Goal: Task Accomplishment & Management: Manage account settings

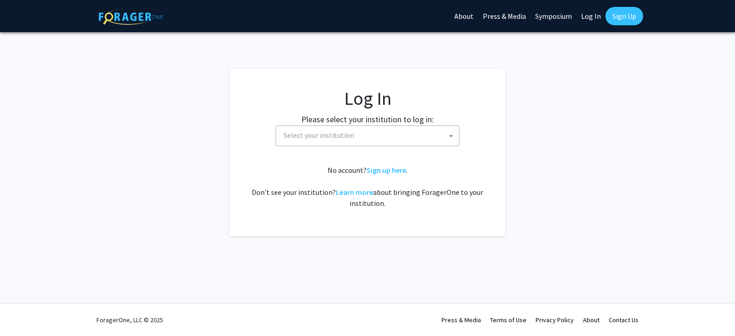
click at [364, 133] on span "Select your institution" at bounding box center [369, 135] width 179 height 19
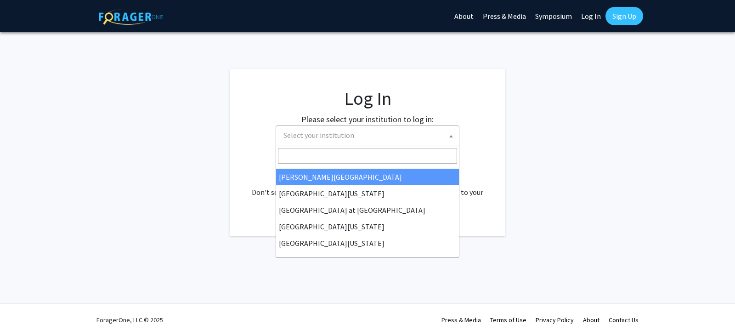
scroll to position [322, 0]
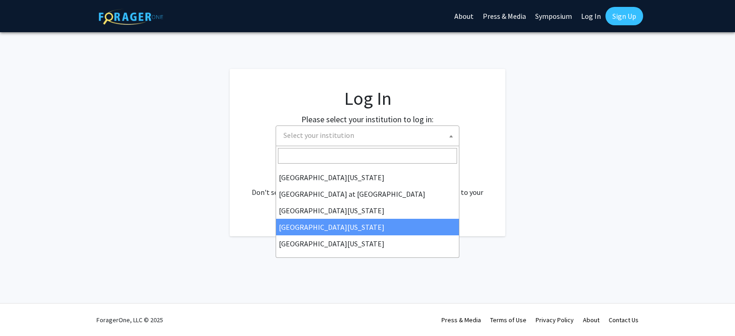
select select "31"
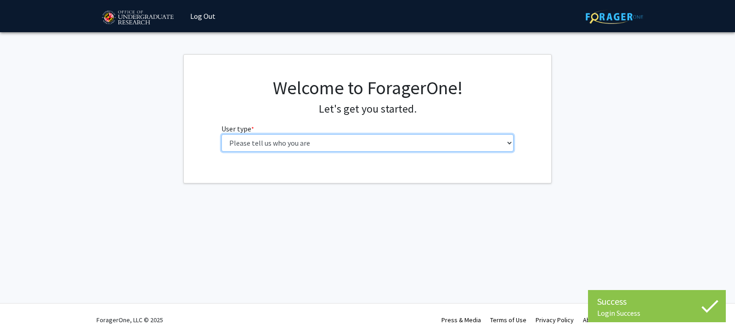
click at [336, 143] on select "Please tell us who you are Undergraduate Student Master's Student Doctoral Cand…" at bounding box center [368, 142] width 293 height 17
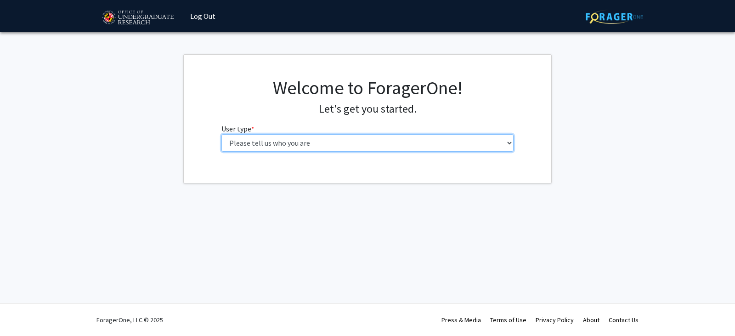
select select "5: faculty"
click at [222, 134] on select "Please tell us who you are Undergraduate Student Master's Student Doctoral Cand…" at bounding box center [368, 142] width 293 height 17
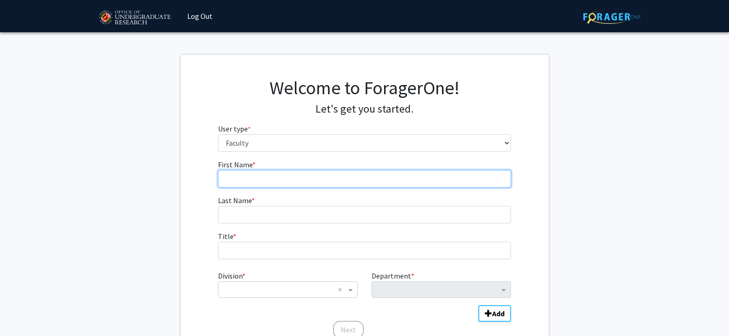
click at [296, 185] on input "First Name * required" at bounding box center [364, 178] width 293 height 17
type input "[PERSON_NAME]"
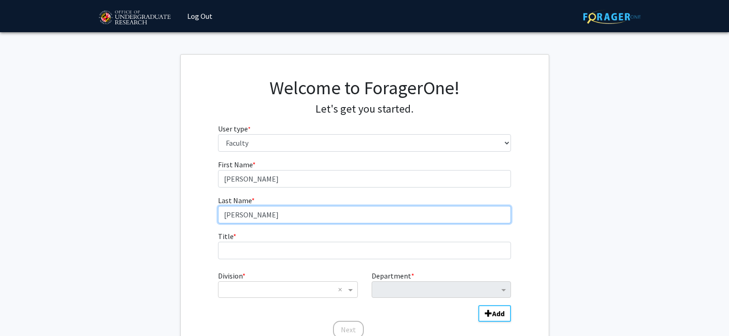
type input "[PERSON_NAME]"
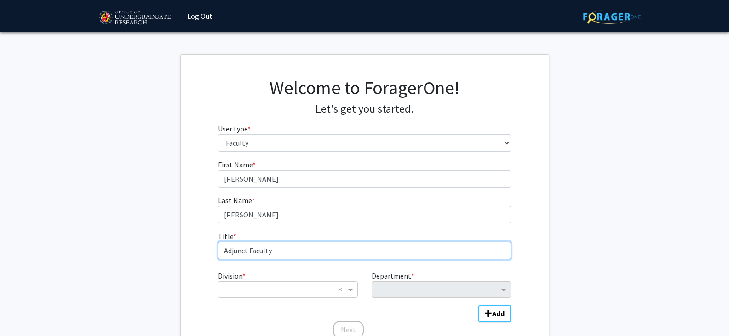
click at [258, 252] on input "Adjunct Faculty" at bounding box center [364, 250] width 293 height 17
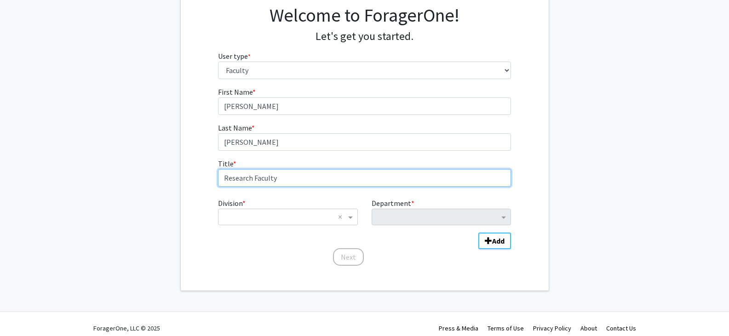
scroll to position [81, 0]
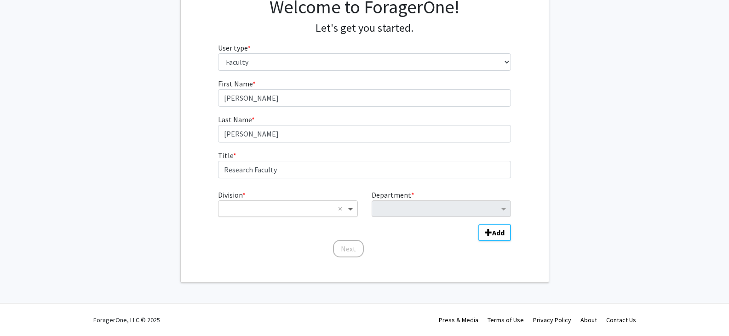
click at [349, 208] on span "Division" at bounding box center [351, 208] width 11 height 11
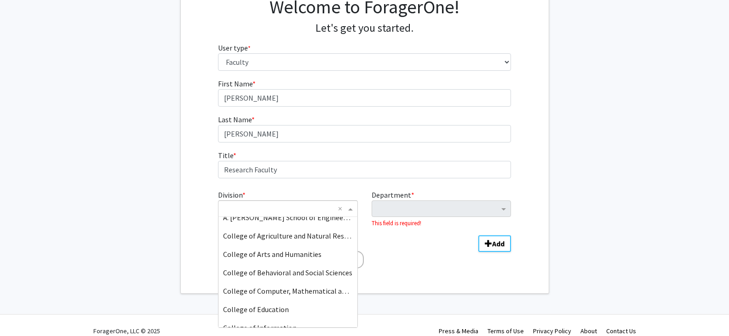
scroll to position [0, 0]
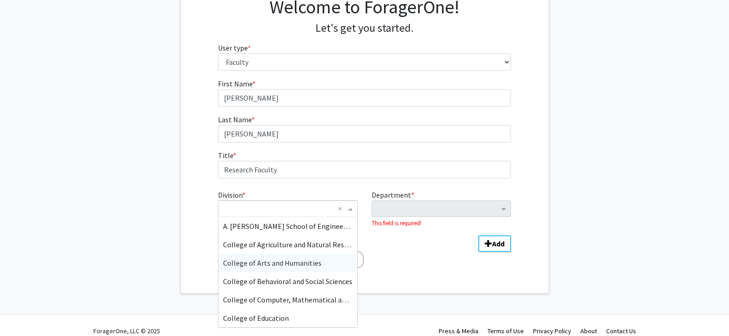
click at [311, 262] on span "College of Arts and Humanities" at bounding box center [272, 262] width 98 height 9
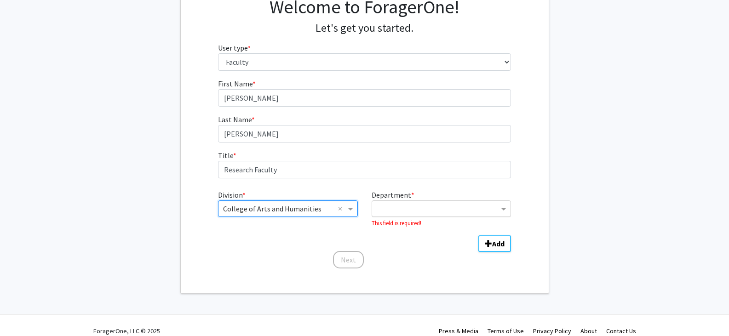
click at [451, 208] on input "Department" at bounding box center [437, 209] width 122 height 11
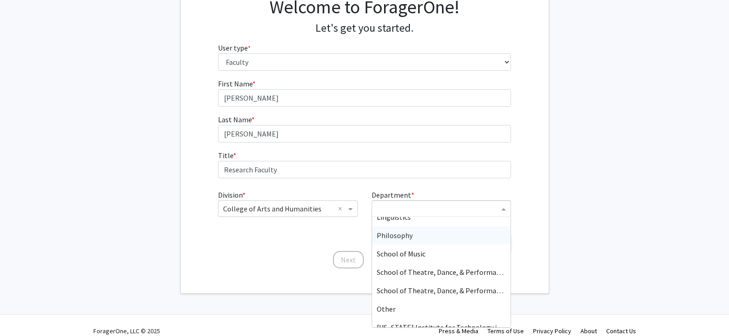
scroll to position [239, 0]
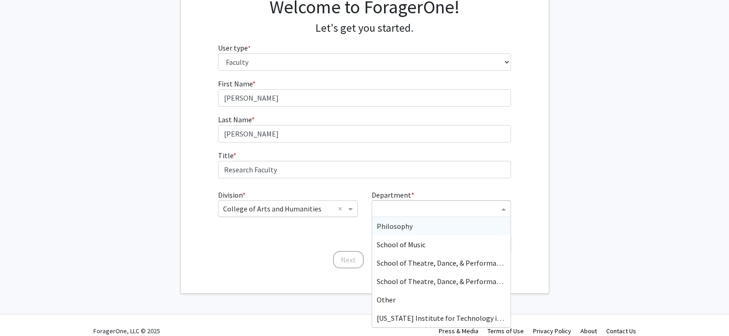
click at [318, 209] on input "Division" at bounding box center [278, 208] width 111 height 11
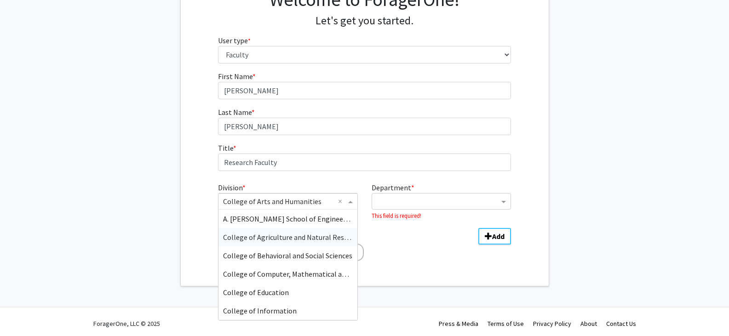
scroll to position [92, 0]
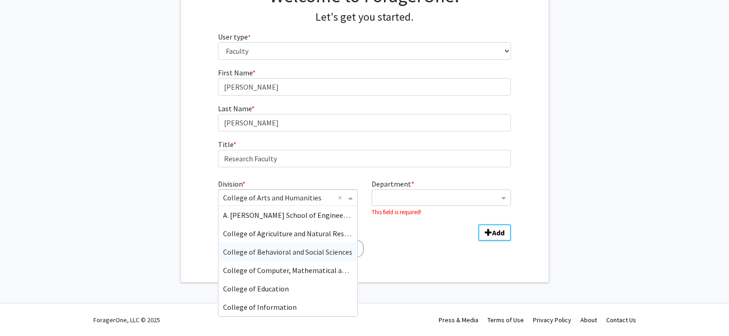
click at [323, 251] on span "College of Behavioral and Social Sciences" at bounding box center [287, 251] width 129 height 9
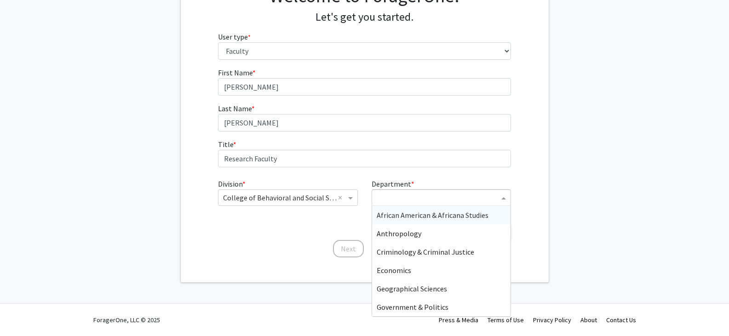
click at [502, 198] on span "Department" at bounding box center [504, 197] width 11 height 11
click at [438, 290] on span "Geographical Sciences" at bounding box center [411, 288] width 70 height 9
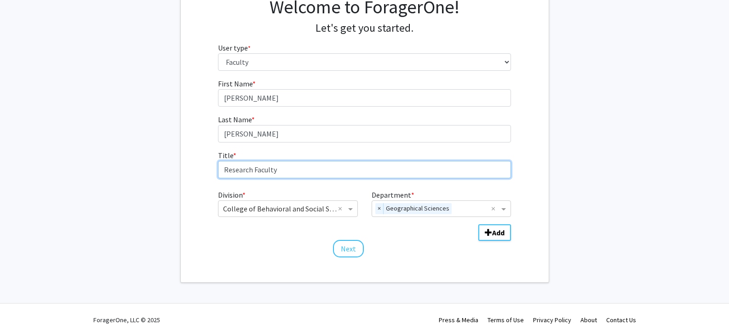
drag, startPoint x: 288, startPoint y: 171, endPoint x: 190, endPoint y: 170, distance: 97.9
click at [190, 170] on div "First Name * required [PERSON_NAME] Last Name * required [PERSON_NAME] Title * …" at bounding box center [365, 168] width 368 height 180
drag, startPoint x: 264, startPoint y: 171, endPoint x: 189, endPoint y: 170, distance: 75.4
click at [189, 170] on div "First Name * required [PERSON_NAME] Last Name * required [PERSON_NAME] Title * …" at bounding box center [365, 168] width 368 height 180
paste input "cturer"
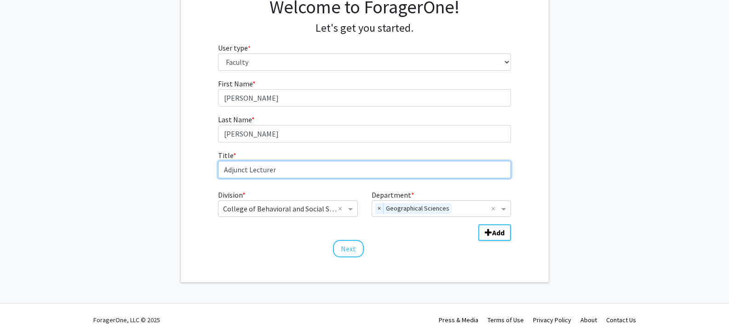
type input "Adjunct Lecturer"
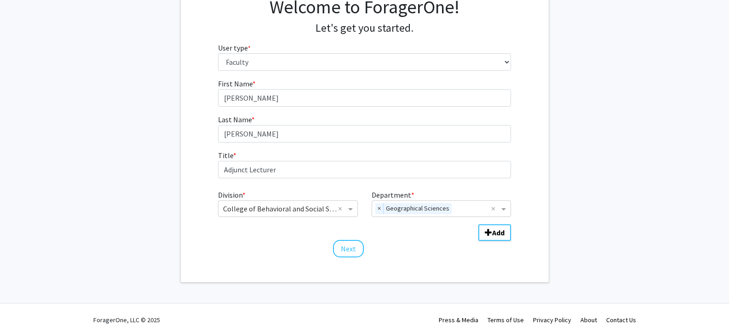
click at [413, 247] on div "Next" at bounding box center [364, 244] width 293 height 9
click at [347, 249] on button "Next" at bounding box center [348, 248] width 31 height 17
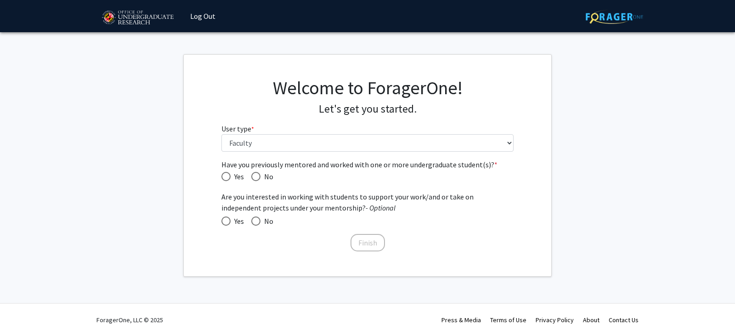
click at [227, 177] on span "Have you previously mentored and worked with one or more undergraduate student(…" at bounding box center [226, 176] width 9 height 9
click at [227, 177] on input "Yes" at bounding box center [226, 176] width 9 height 9
radio input "true"
click at [229, 219] on span at bounding box center [226, 220] width 9 height 9
click at [229, 219] on input "Yes" at bounding box center [226, 220] width 9 height 9
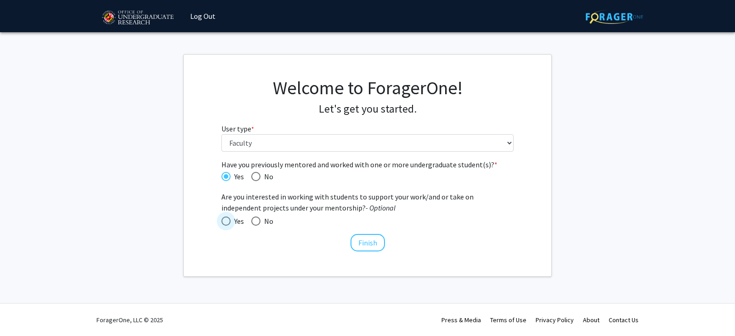
radio input "true"
click at [365, 243] on button "Finish" at bounding box center [368, 242] width 34 height 17
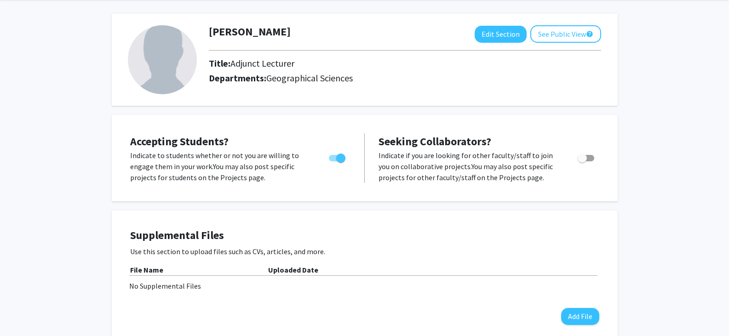
scroll to position [21, 0]
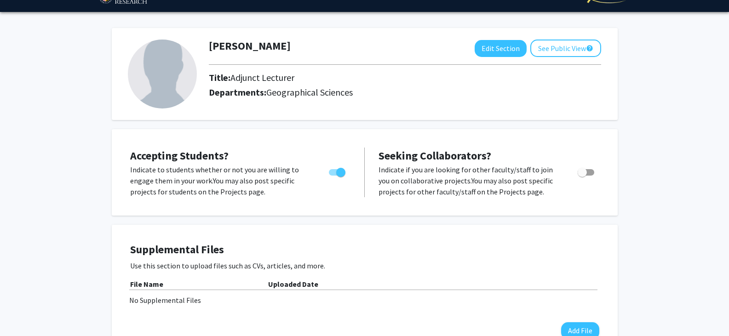
click at [583, 171] on span "Toggle" at bounding box center [581, 172] width 9 height 9
click at [582, 176] on input "Toggle" at bounding box center [581, 176] width 0 height 0
checkbox input "true"
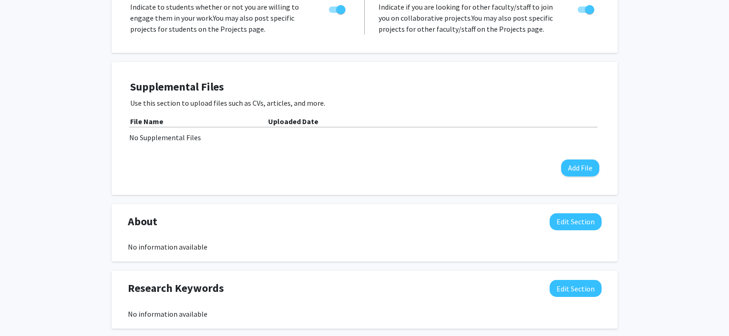
scroll to position [230, 0]
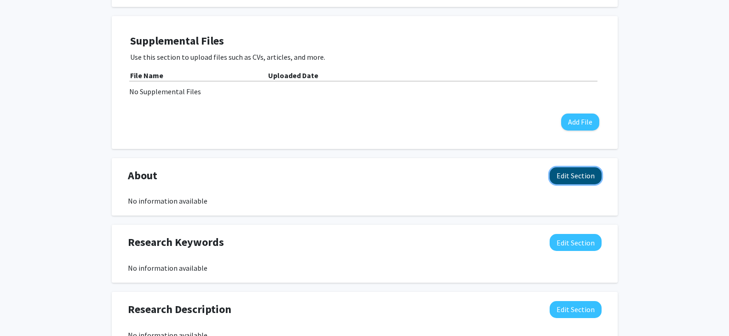
click at [572, 176] on button "Edit Section" at bounding box center [575, 175] width 52 height 17
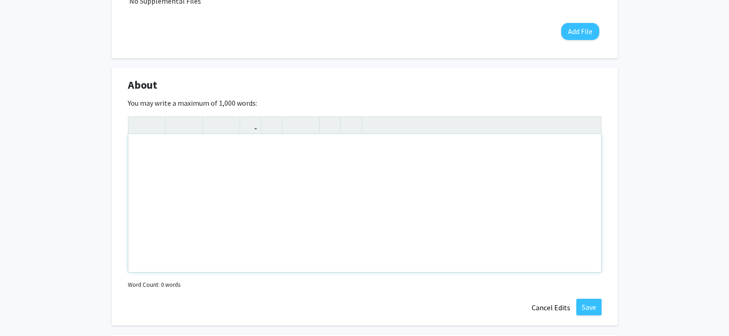
scroll to position [322, 0]
paste div "Note to users with screen readers: Please deactivate our accessibility plugin f…"
type textarea "<l>Ipsum Dolor, SiT, am con adipisci el Seddoeiusmod, Temporin, Utlaboree dol M…"
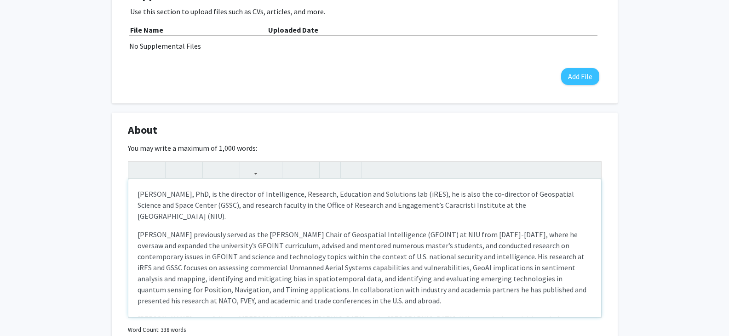
scroll to position [276, 0]
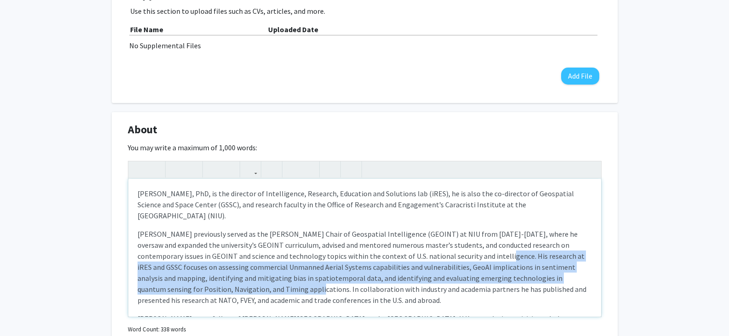
drag, startPoint x: 480, startPoint y: 256, endPoint x: 278, endPoint y: 292, distance: 205.9
click at [278, 292] on p "[PERSON_NAME] previously served as the [PERSON_NAME] Chair of Geospatial Intell…" at bounding box center [364, 266] width 454 height 77
copy p "His research at iRES and GSSC focuses on assessing commercial Unmanned Aerial S…"
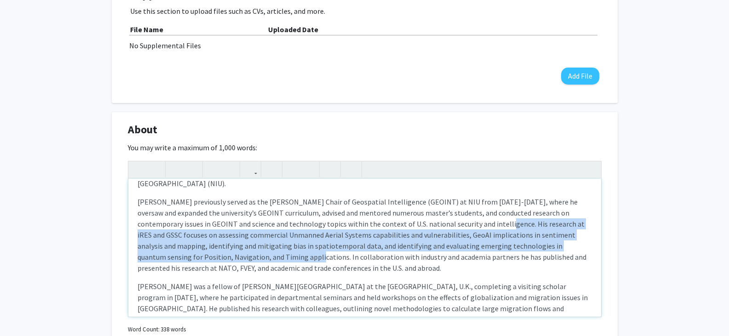
scroll to position [46, 0]
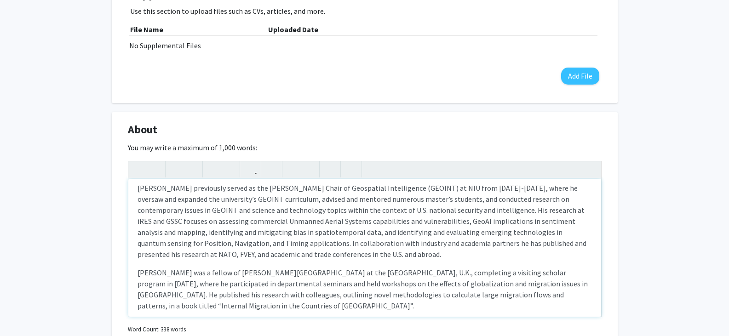
click at [173, 255] on p "[PERSON_NAME] previously served as the [PERSON_NAME] Chair of Geospatial Intell…" at bounding box center [364, 220] width 454 height 77
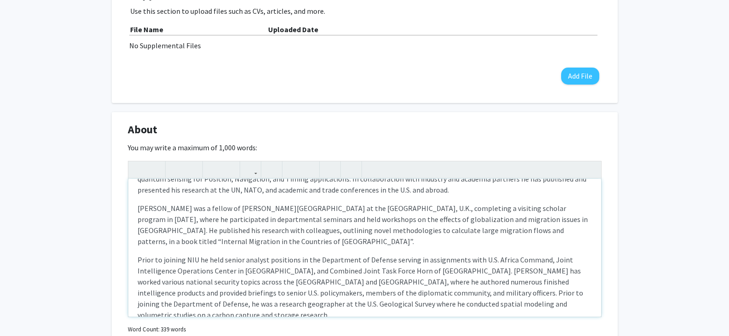
scroll to position [120, 0]
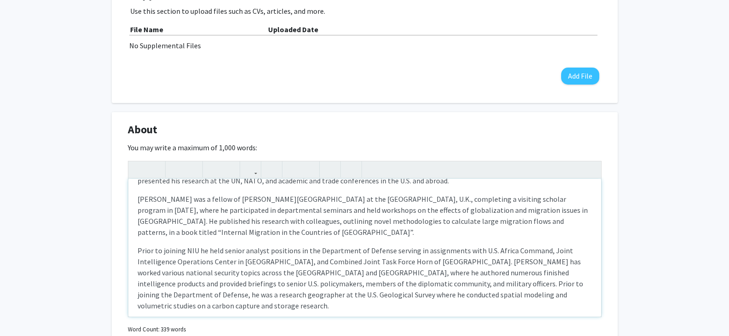
click at [137, 250] on p "Prior to joining NIU he held senior analyst positions in the Department of Defe…" at bounding box center [364, 278] width 454 height 66
click at [375, 261] on p "Prior to joining NIU he held senior analyst positions in the Department of Defe…" at bounding box center [364, 278] width 454 height 66
type textarea "<l>Ipsum Dolor, SiT, am con adipisci el Seddoeiusmod, Temporin, Utlaboree dol M…"
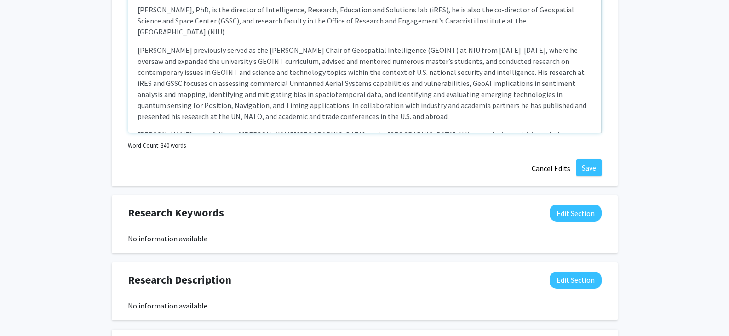
scroll to position [506, 0]
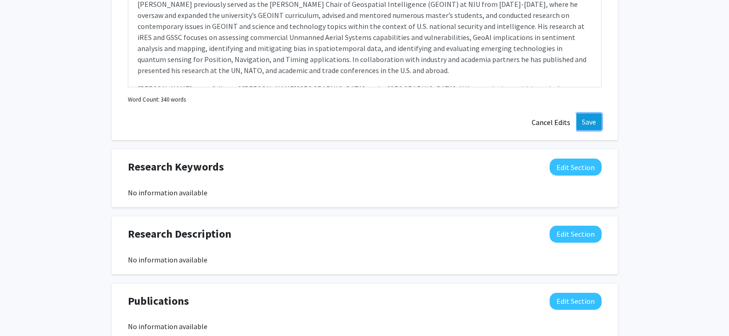
click at [591, 119] on button "Save" at bounding box center [588, 122] width 25 height 17
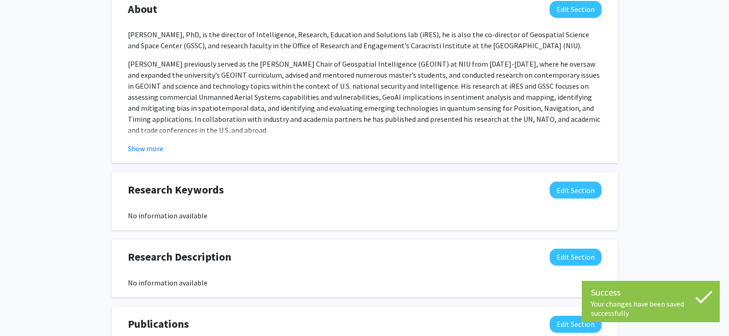
scroll to position [411, 0]
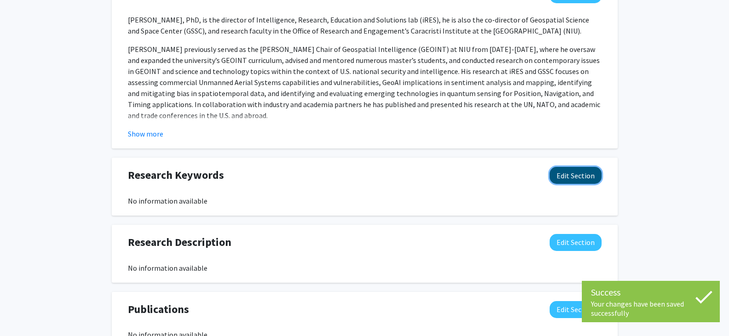
click at [567, 173] on button "Edit Section" at bounding box center [575, 175] width 52 height 17
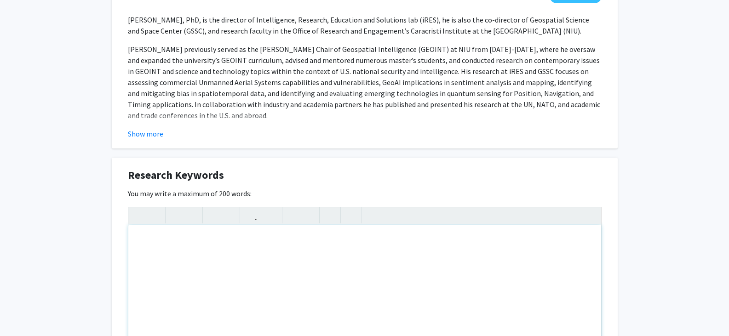
paste div "Note to users with screen readers: Please deactivate our accessibility plugin f…"
type textarea "<p>His research at iRES and GSSC focuses on assessing commercial Unmanned Aeria…"
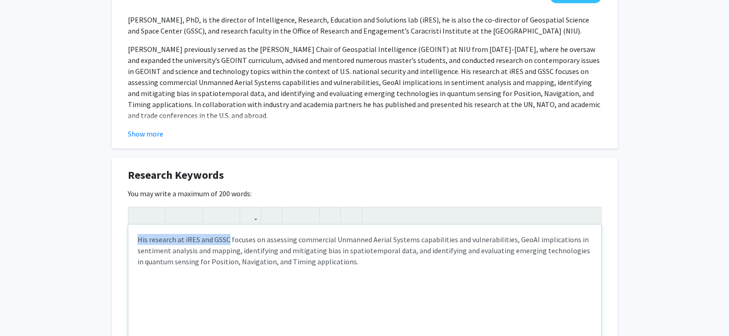
drag, startPoint x: 138, startPoint y: 240, endPoint x: 228, endPoint y: 240, distance: 89.2
click at [228, 240] on p "His research at iRES and GSSC focuses on assessing commercial Unmanned Aerial S…" at bounding box center [364, 250] width 454 height 33
type textarea "<p>[PERSON_NAME]'s research focuses on assessing commercial Unmanned Aerial Sys…"
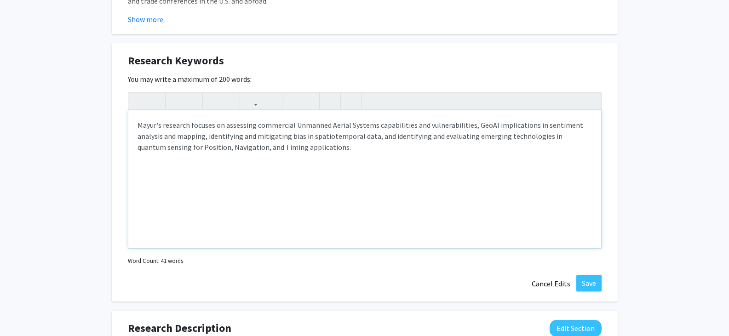
scroll to position [549, 0]
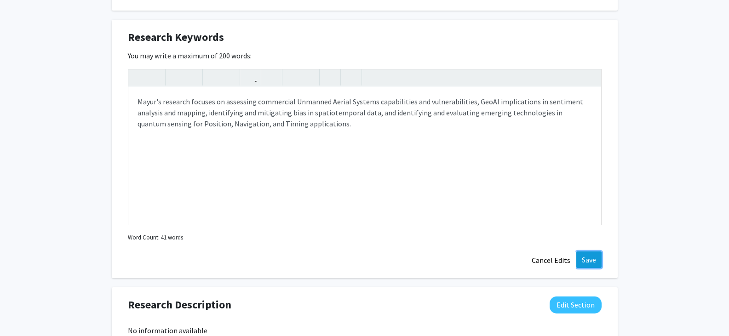
click at [587, 259] on button "Save" at bounding box center [588, 259] width 25 height 17
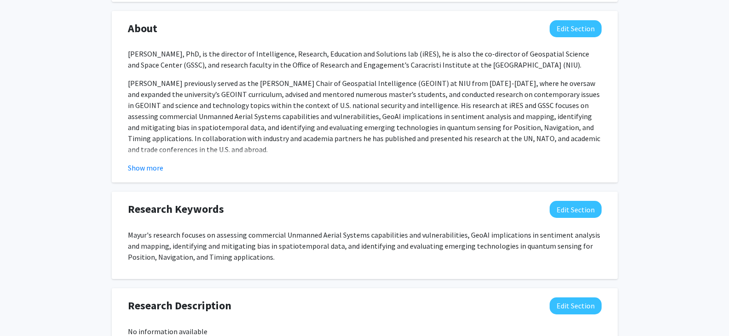
scroll to position [486, 0]
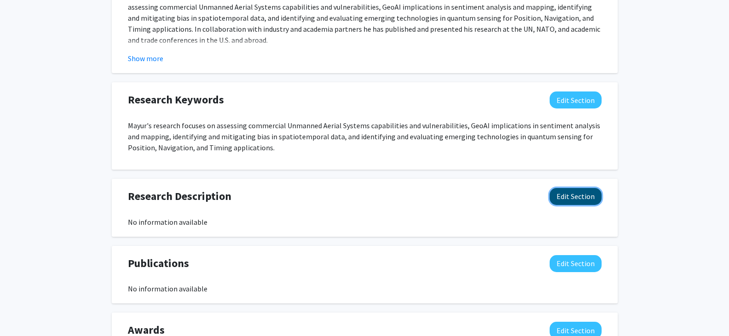
click at [570, 194] on button "Edit Section" at bounding box center [575, 196] width 52 height 17
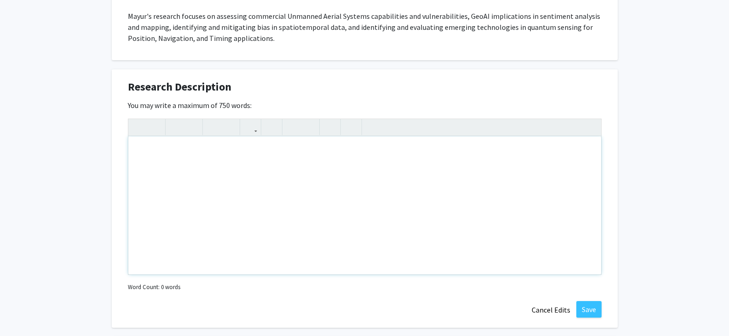
scroll to position [595, 0]
click at [220, 161] on div "Note to users with screen readers: Please deactivate our accessibility plugin f…" at bounding box center [364, 206] width 473 height 138
paste div "Note to users with screen readers: Please deactivate our accessibility plugin f…"
type textarea "<p>UAS Vulnerabilities &amp; Capabilities </p><p><br></p>"
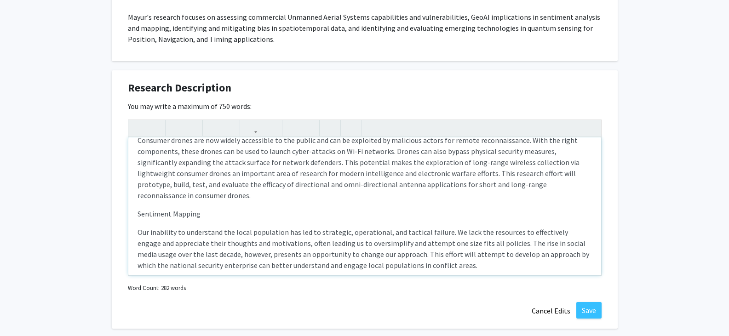
scroll to position [0, 0]
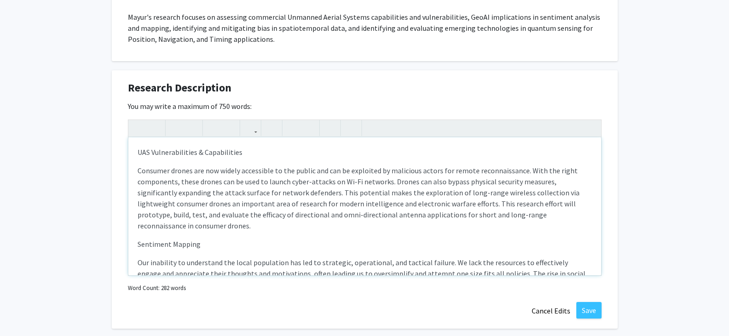
click at [170, 152] on p "UAS Vulnerabilities & Capabilities" at bounding box center [364, 152] width 454 height 11
click at [175, 131] on icon "button" at bounding box center [176, 127] width 8 height 15
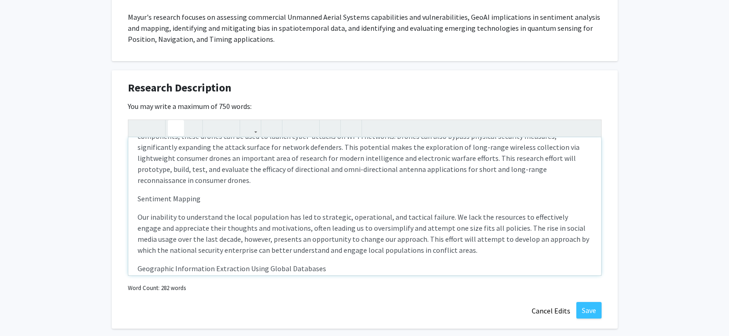
scroll to position [46, 0]
click at [186, 197] on p "Sentiment Mapping" at bounding box center [364, 198] width 454 height 11
click at [172, 120] on use "button" at bounding box center [172, 120] width 0 height 0
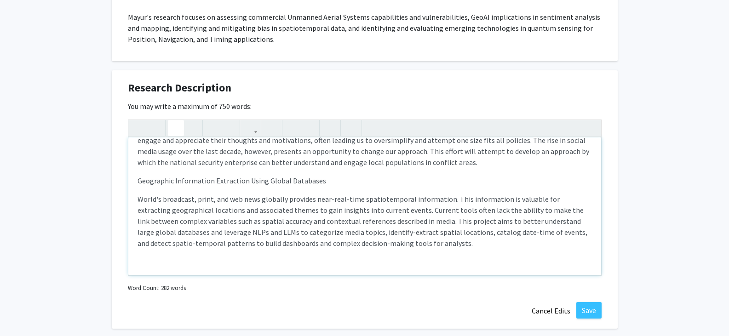
scroll to position [134, 0]
click at [195, 179] on p "Geographic Information Extraction Using Global Databases" at bounding box center [364, 179] width 454 height 11
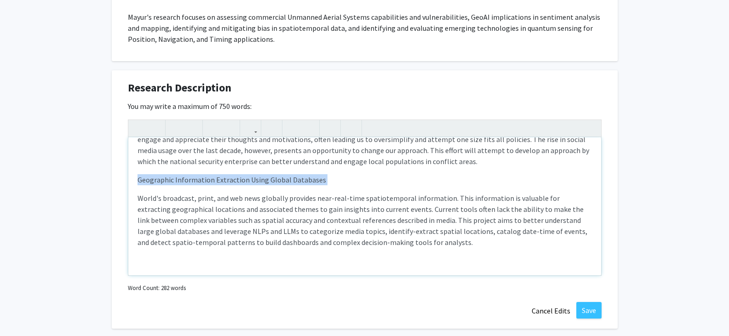
click at [195, 179] on p "Geographic Information Extraction Using Global Databases" at bounding box center [364, 179] width 454 height 11
click at [177, 129] on icon "button" at bounding box center [176, 127] width 8 height 15
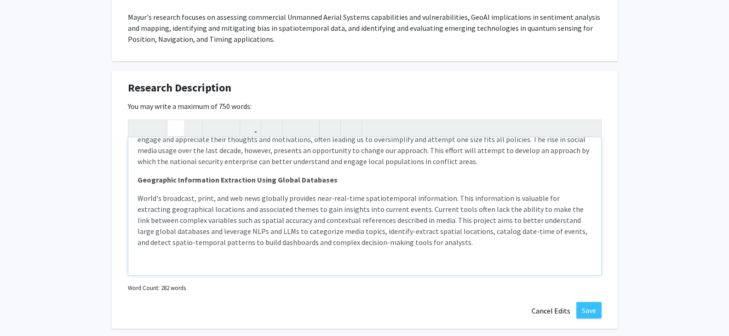
click at [185, 256] on div "UAS Vulnerabilities & Capabilities Consumer drones are now widely accessible t…" at bounding box center [364, 206] width 473 height 138
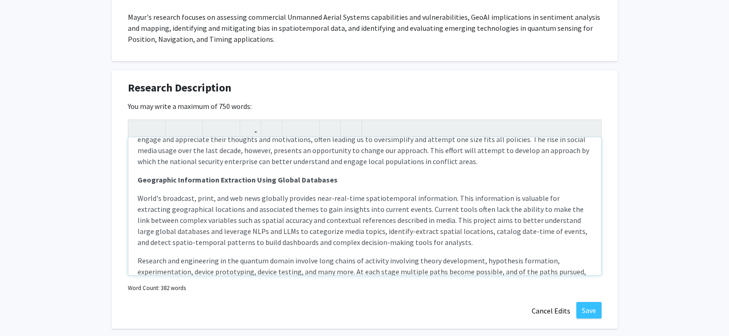
click at [139, 257] on p "Research and engineering in the quantum domain involve long chains of activity …" at bounding box center [364, 282] width 454 height 55
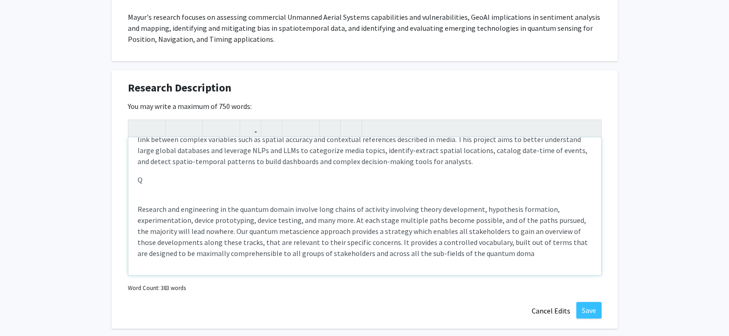
scroll to position [169, 0]
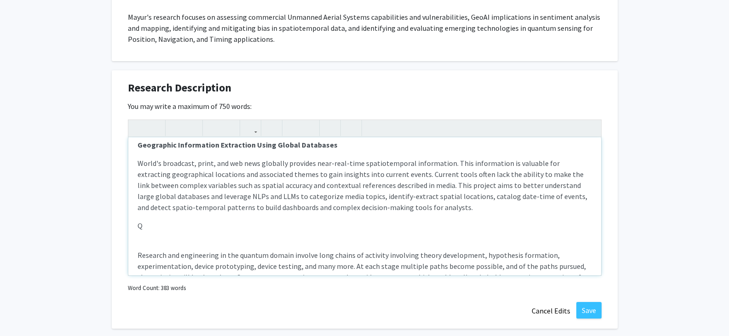
click at [159, 220] on p "Q" at bounding box center [364, 225] width 454 height 11
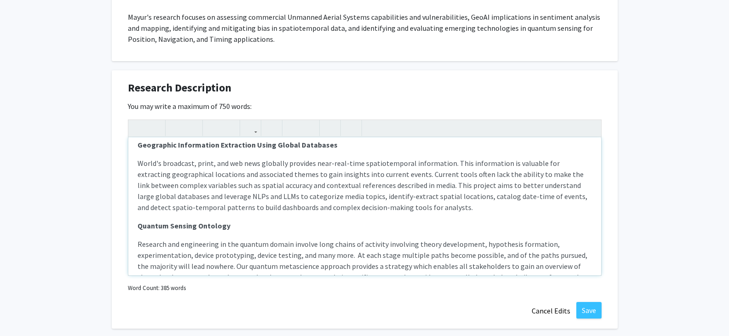
scroll to position [204, 0]
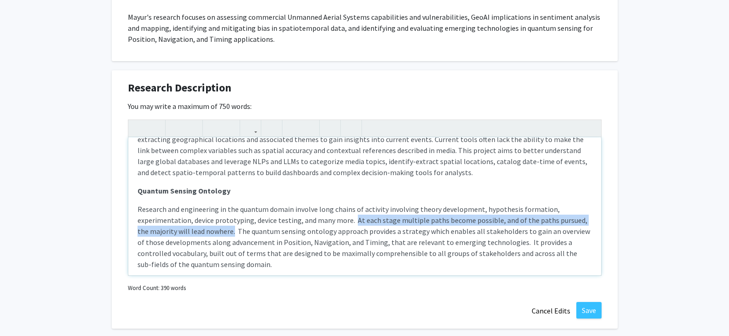
drag, startPoint x: 350, startPoint y: 221, endPoint x: 221, endPoint y: 231, distance: 130.0
click at [221, 231] on p "Research and engineering in the quantum domain involve long chains of activity …" at bounding box center [364, 237] width 454 height 66
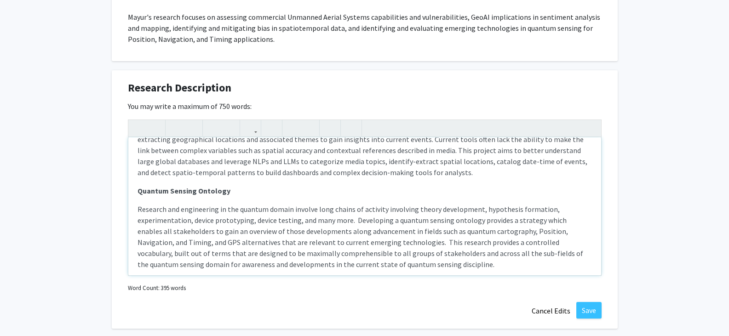
type textarea "<p><strong>UAS Vulnerabilities &amp; Capabilities </strong></p><p>Consumer dron…"
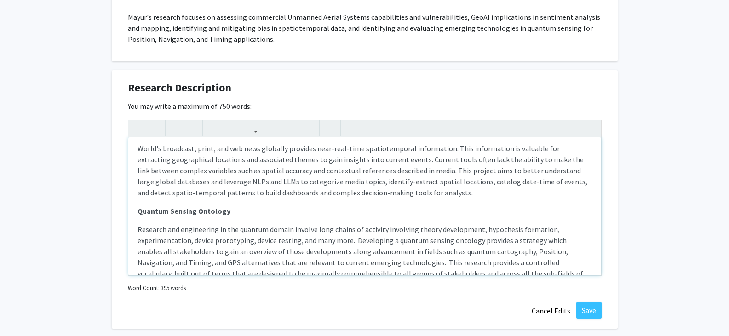
scroll to position [215, 0]
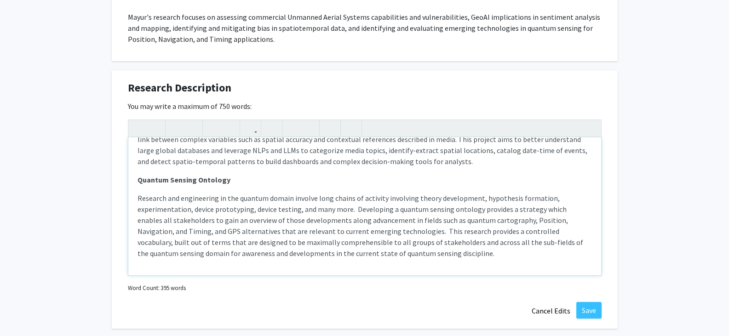
drag, startPoint x: 390, startPoint y: 253, endPoint x: 134, endPoint y: 182, distance: 265.1
click at [134, 182] on div "UAS Vulnerabilities & Capabilities Consumer drones are now widely accessible t…" at bounding box center [364, 206] width 473 height 138
copy div "Quantum Sensing Ontology Research and engineering in the quantum domain involve…"
click at [587, 308] on button "Save" at bounding box center [588, 310] width 25 height 17
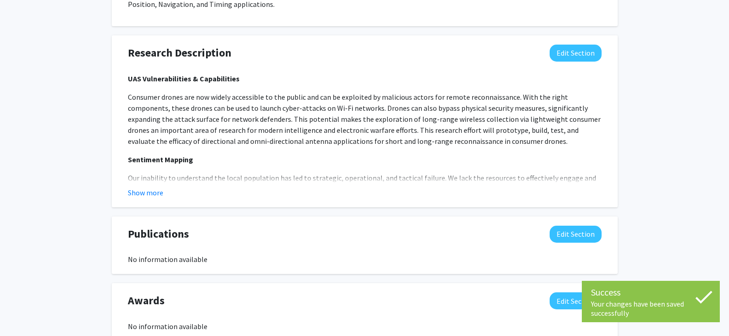
scroll to position [687, 0]
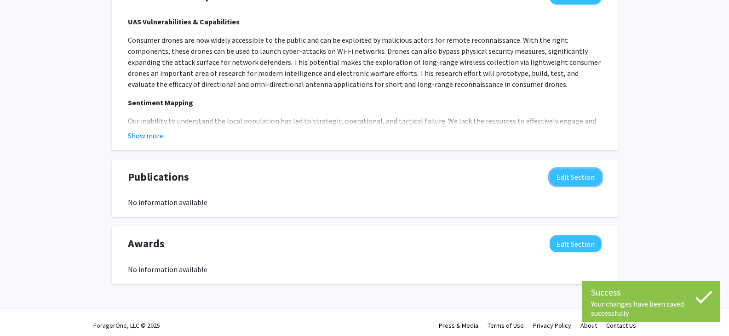
click at [560, 174] on button "Edit Section" at bounding box center [575, 177] width 52 height 17
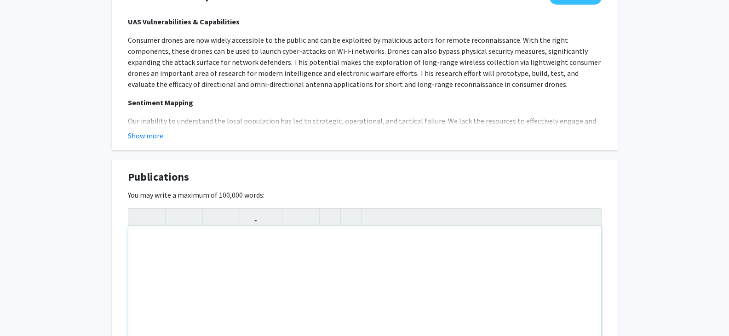
click at [239, 243] on div "Note to users with screen readers: Please deactivate our accessibility plugin f…" at bounding box center [364, 295] width 473 height 138
click at [150, 241] on div "For" at bounding box center [364, 295] width 473 height 138
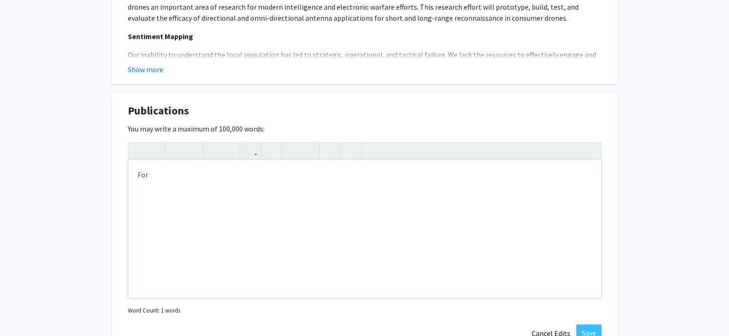
scroll to position [827, 0]
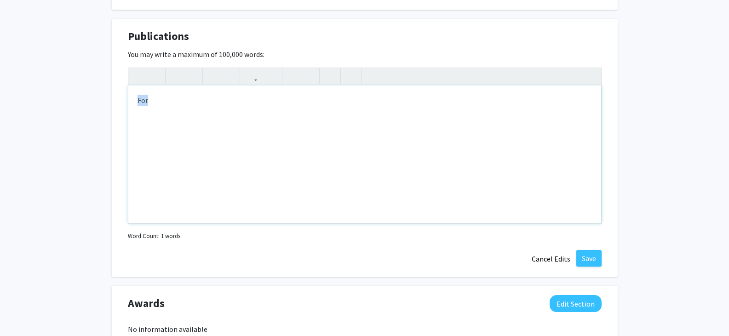
drag, startPoint x: 162, startPoint y: 103, endPoint x: 109, endPoint y: 98, distance: 53.6
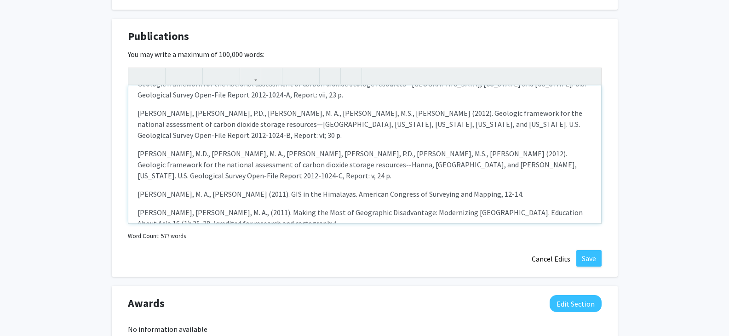
scroll to position [437, 0]
type textarea "<p>[PERSON_NAME], C., [PERSON_NAME], M.A., [PERSON_NAME] (2023). Quantum sensor…"
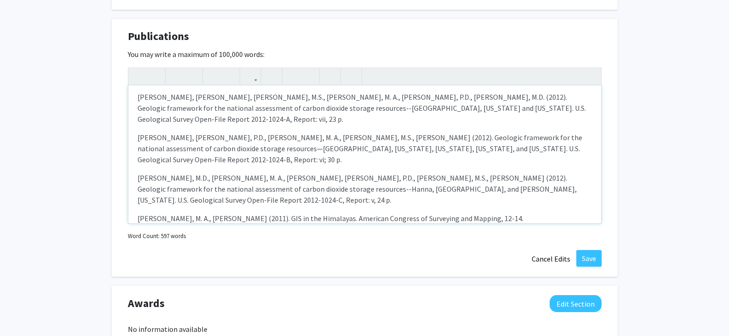
scroll to position [454, 0]
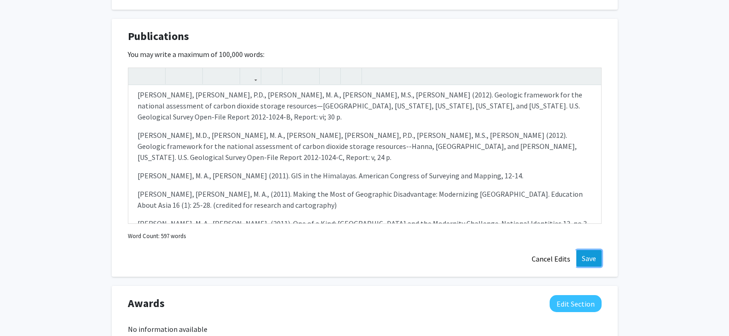
click at [584, 256] on button "Save" at bounding box center [588, 258] width 25 height 17
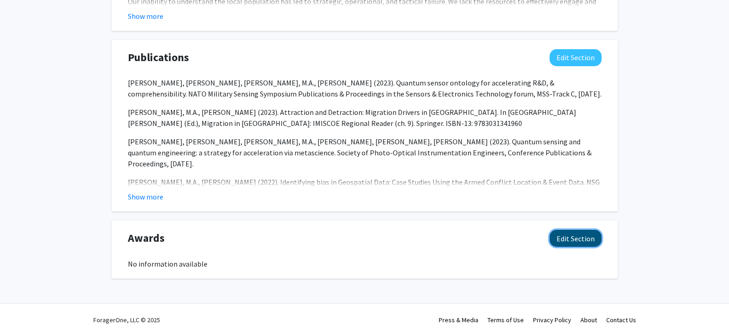
click at [583, 239] on button "Edit Section" at bounding box center [575, 238] width 52 height 17
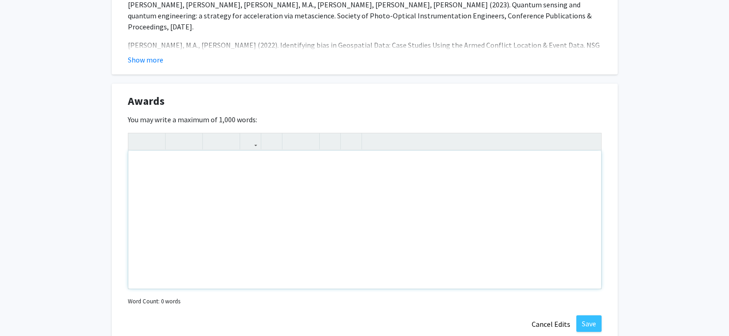
scroll to position [944, 0]
paste div "Note to users with screen readers: Please deactivate our accessibility plugin f…"
type textarea "<p>Royal Geographical Society, member (2015 – present) </p><p>American Society …"
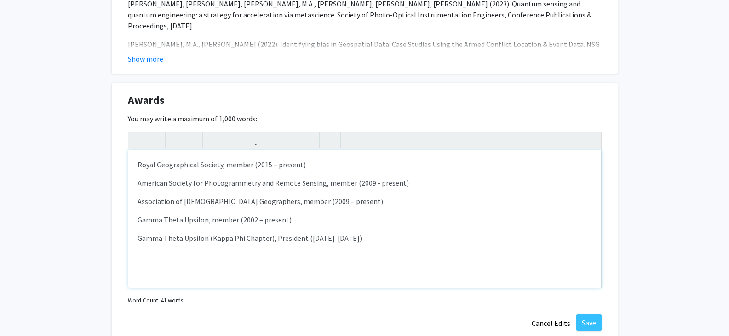
click at [135, 162] on div "Royal Geographical Society, member (2015 – present) American Society for Photo…" at bounding box center [364, 219] width 473 height 138
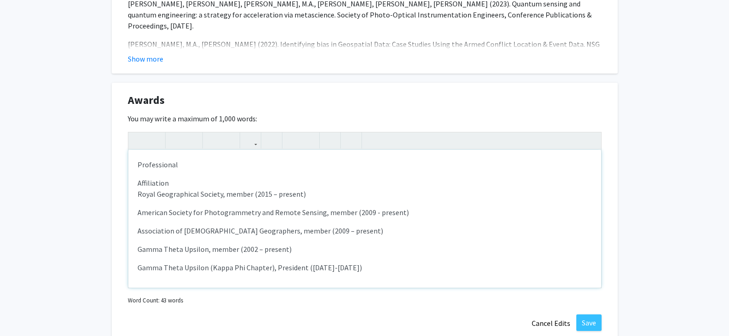
click at [186, 167] on p "Professional" at bounding box center [364, 164] width 454 height 11
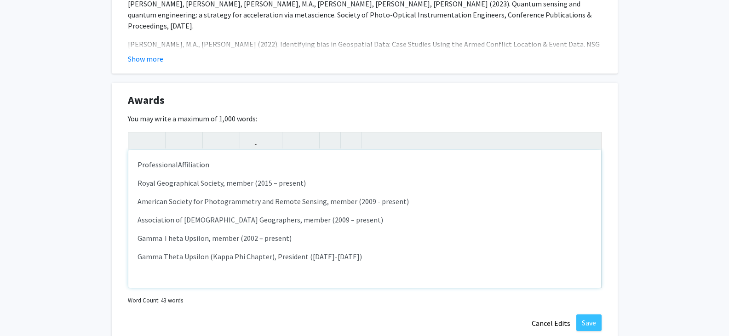
click at [194, 164] on span "Affiliation" at bounding box center [193, 164] width 31 height 9
click at [196, 164] on span "Affiliation" at bounding box center [193, 164] width 31 height 9
click at [193, 164] on span "Affiliation" at bounding box center [193, 164] width 31 height 9
click at [193, 165] on span "Affiliation" at bounding box center [193, 164] width 31 height 9
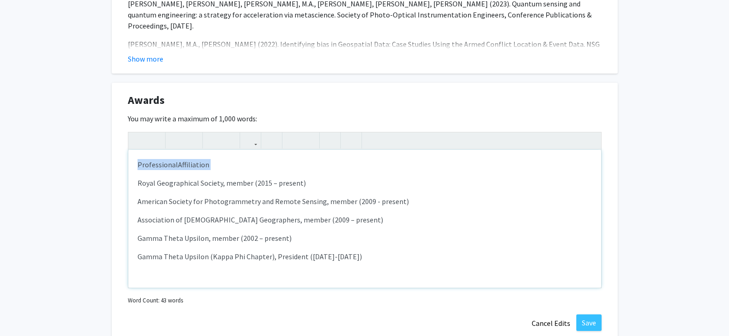
click at [193, 165] on span "Affiliation" at bounding box center [193, 164] width 31 height 9
click at [172, 141] on icon "button" at bounding box center [176, 140] width 8 height 15
click at [168, 192] on p "Royal Geographical Society, member (2015 – present) American Society for Photo…" at bounding box center [364, 219] width 454 height 85
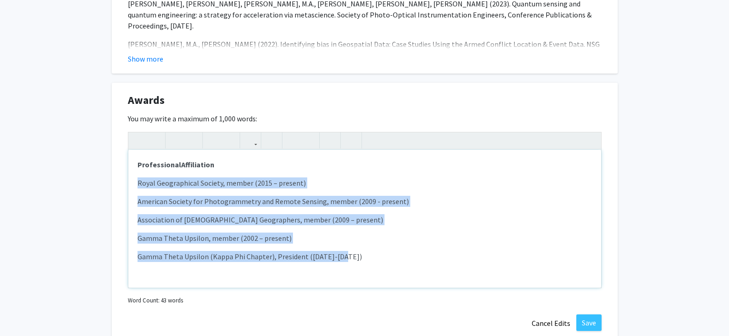
drag, startPoint x: 340, startPoint y: 256, endPoint x: 138, endPoint y: 182, distance: 214.9
click at [138, 182] on p "Royal Geographical Society, member (2015 – present) American Society for Photo…" at bounding box center [364, 219] width 454 height 85
type textarea "<p><strong>Professional&nbsp;<span style="font-size: 1rem;">Affiliation</span><…"
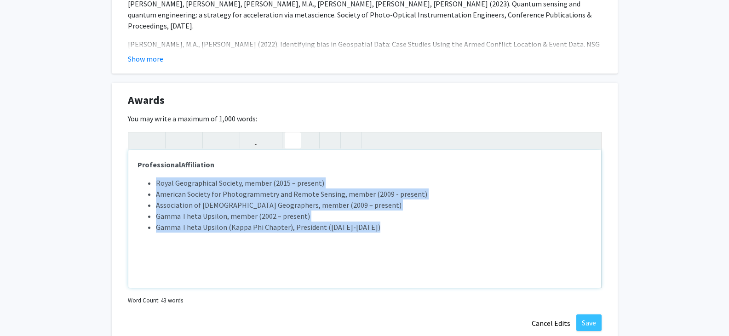
click at [289, 141] on icon "button" at bounding box center [293, 140] width 8 height 15
click at [592, 325] on button "Save" at bounding box center [588, 322] width 25 height 17
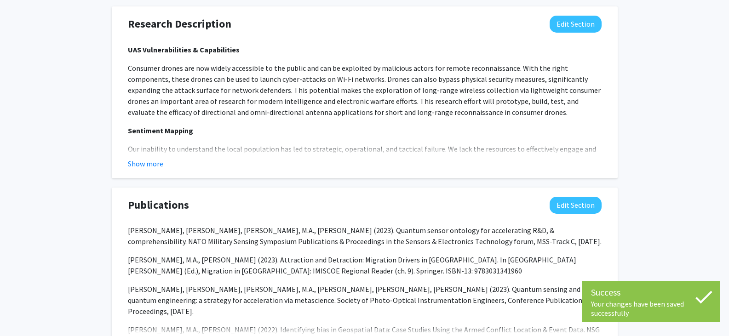
scroll to position [554, 0]
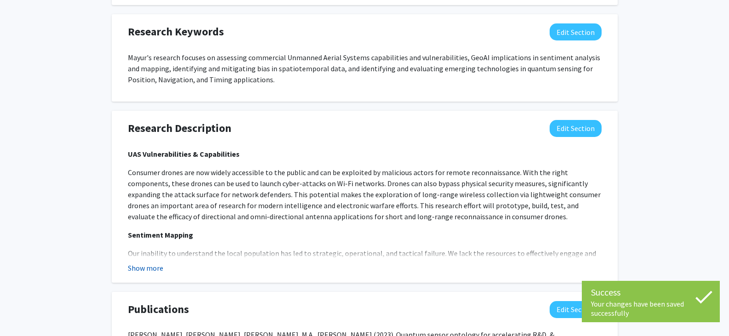
click at [156, 267] on button "Show more" at bounding box center [145, 267] width 35 height 11
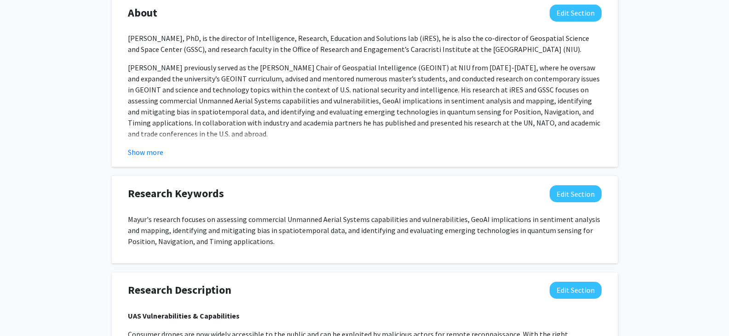
scroll to position [370, 0]
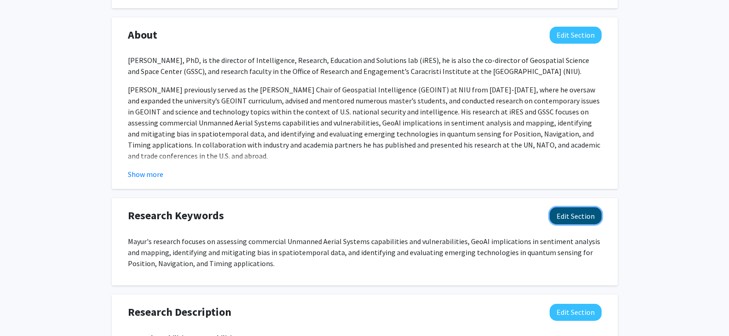
click at [560, 217] on button "Edit Section" at bounding box center [575, 215] width 52 height 17
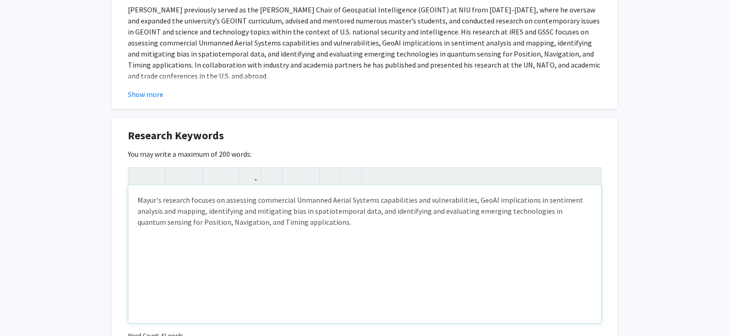
scroll to position [462, 0]
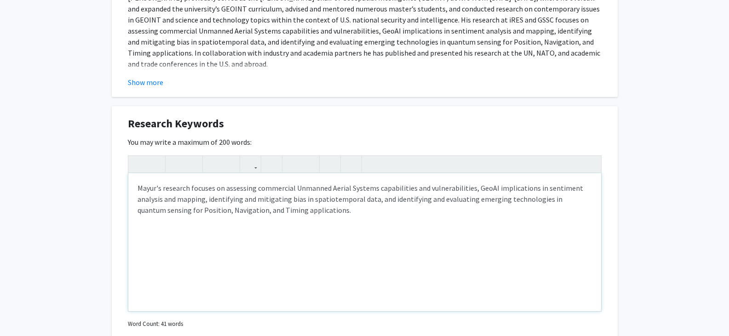
click at [142, 191] on p "Mayur's research focuses on assessing commercial Unmanned Aerial Systems capabi…" at bounding box center [364, 198] width 454 height 33
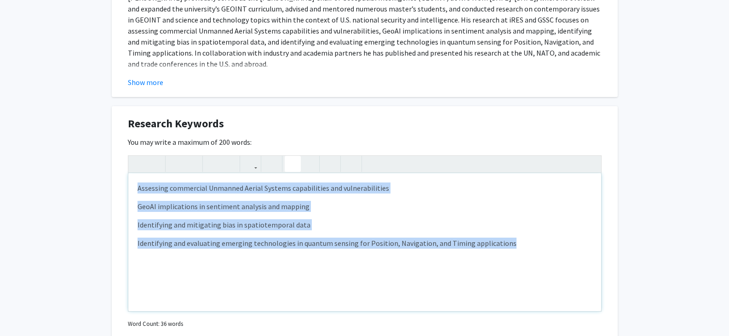
click at [289, 156] on use "button" at bounding box center [289, 156] width 0 height 0
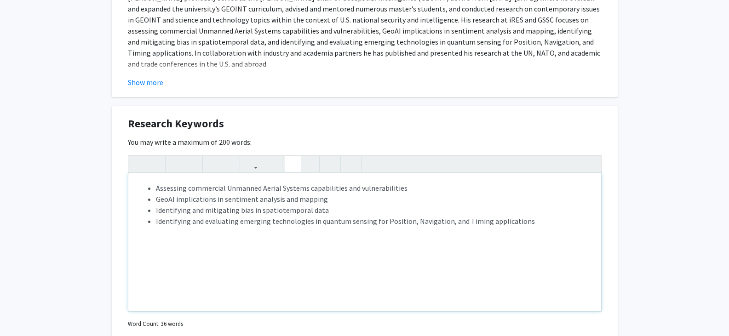
click at [219, 238] on div "Assessing commercial Unmanned Aerial Systems capabilities and vulnerabilities G…" at bounding box center [364, 242] width 473 height 138
click at [163, 186] on li "Assessing commercial Unmanned Aerial Systems capabilities and vulnerabilities" at bounding box center [374, 187] width 436 height 11
click at [162, 185] on li "Assessing commercial Unmanned Aerial Systems capabilities and vulnerabilities" at bounding box center [374, 187] width 436 height 11
click at [156, 186] on li "Assessing commercial Unmanned Aerial Systems capabilities and vulnerabilities" at bounding box center [374, 187] width 436 height 11
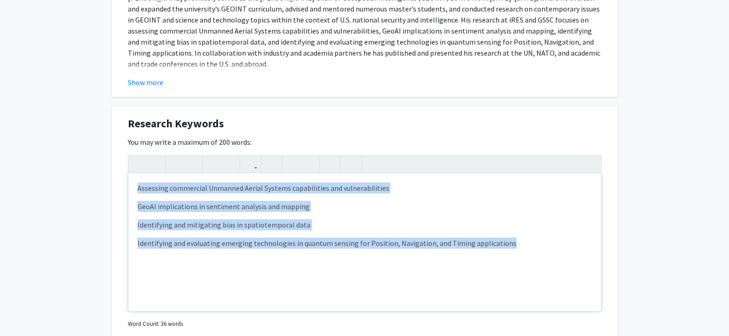
click at [160, 192] on p "Assessing commercial Unmanned Aerial Systems capabilities and vulnerabilities" at bounding box center [364, 187] width 454 height 11
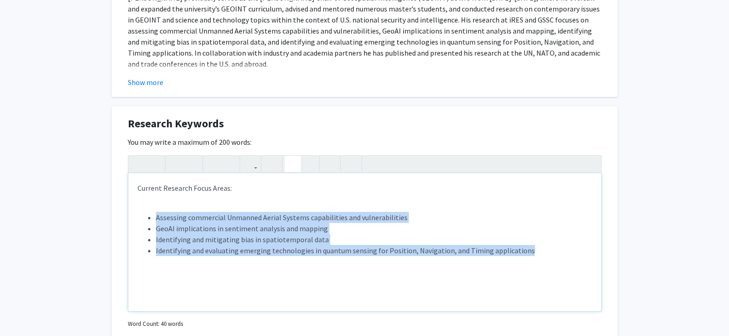
click at [294, 161] on icon "button" at bounding box center [293, 163] width 8 height 15
click at [185, 198] on div "Current Research Focus Areas: Assessing commercial Unmanned Aerial Systems capa…" at bounding box center [364, 242] width 473 height 138
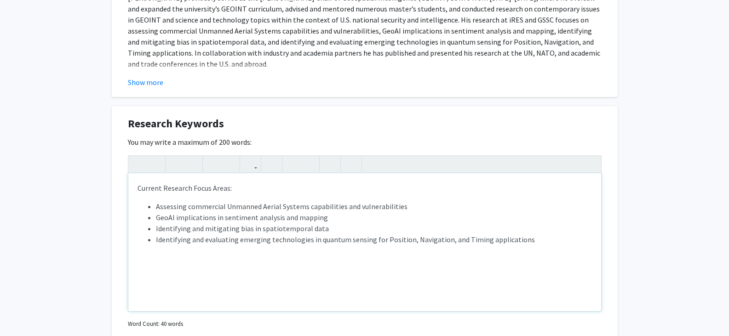
click at [211, 189] on p "Current Research Focus Areas:" at bounding box center [364, 187] width 454 height 11
click at [211, 188] on p "Current Research Focus Areas:" at bounding box center [364, 187] width 454 height 11
type textarea "<p><strong>Current Research Focus Areas:</strong></p><p><p><ul><li>Assessing co…"
click at [178, 163] on icon "button" at bounding box center [176, 163] width 8 height 15
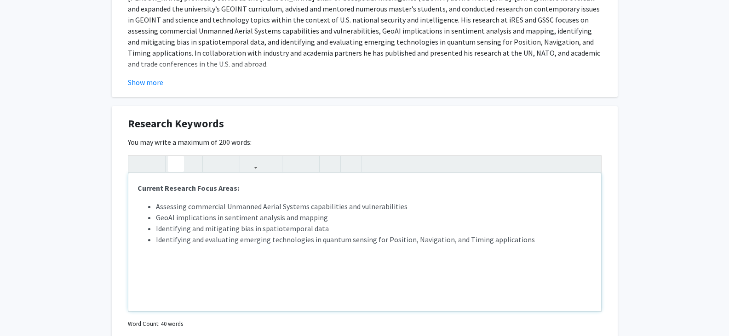
click at [185, 197] on div "Current Research Focus Areas: Assessing commercial Unmanned Aerial Systems capa…" at bounding box center [364, 242] width 473 height 138
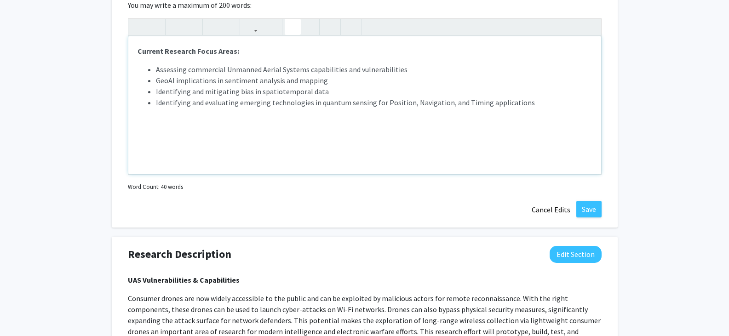
scroll to position [600, 0]
click at [580, 207] on button "Save" at bounding box center [588, 208] width 25 height 17
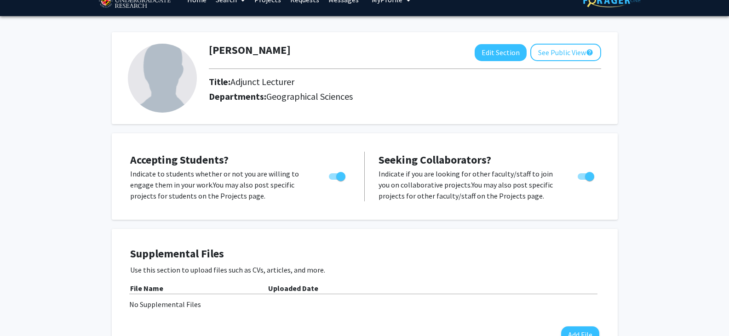
scroll to position [0, 0]
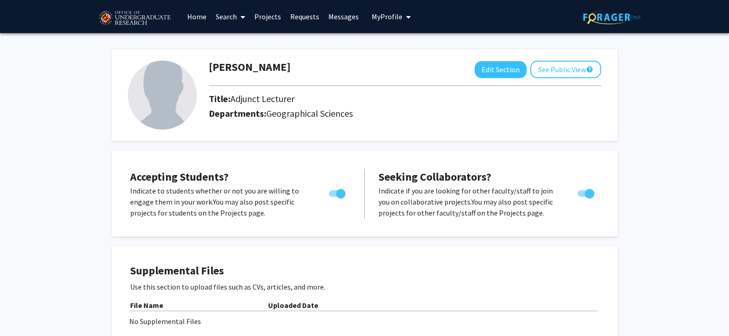
click at [264, 17] on link "Projects" at bounding box center [268, 16] width 36 height 32
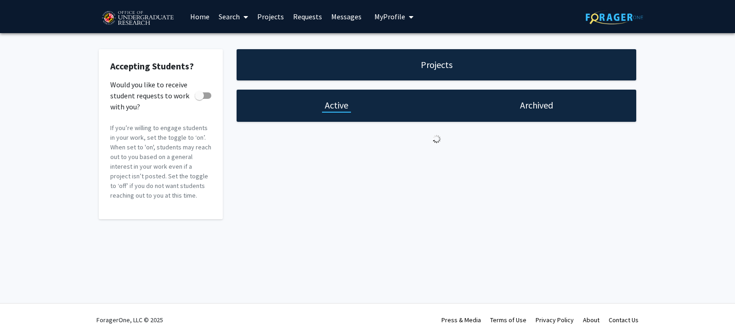
checkbox input "true"
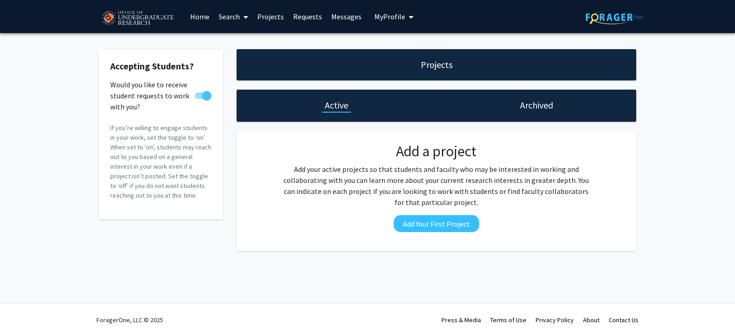
click at [307, 18] on link "Requests" at bounding box center [308, 16] width 38 height 32
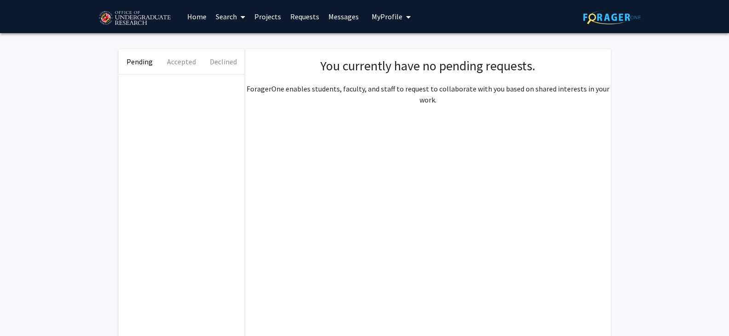
click at [336, 17] on link "Messages" at bounding box center [344, 16] width 40 height 32
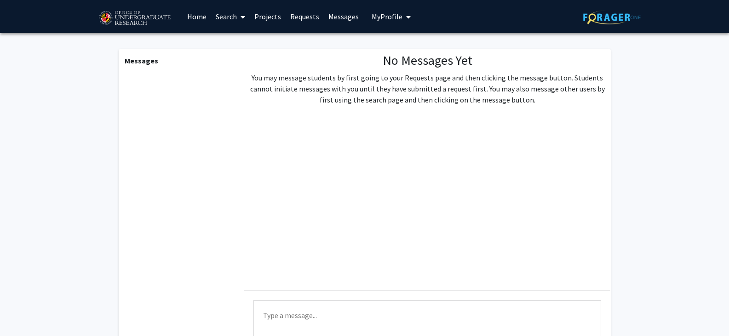
click at [385, 17] on span "My Profile" at bounding box center [386, 16] width 31 height 9
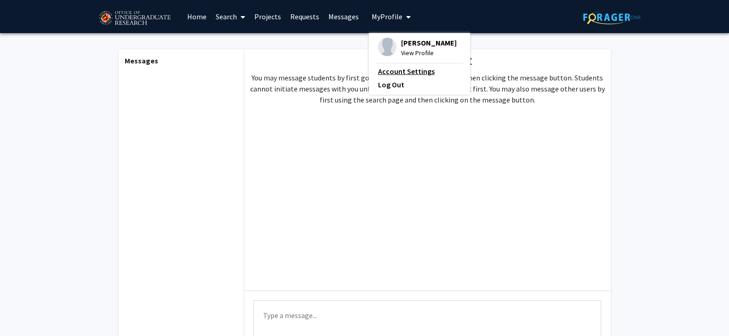
click at [400, 70] on link "Account Settings" at bounding box center [419, 71] width 83 height 11
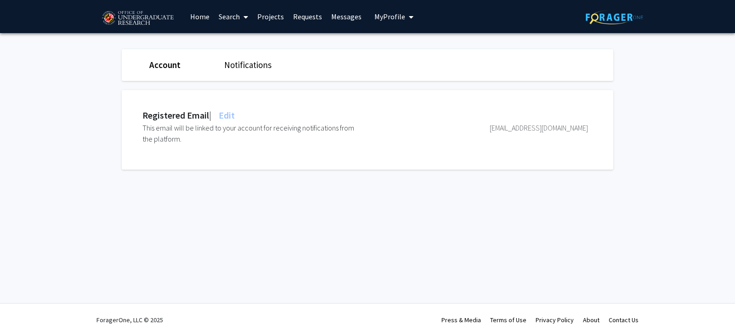
click at [394, 18] on span "My Profile" at bounding box center [390, 16] width 31 height 9
click at [413, 51] on span "View Profile" at bounding box center [432, 53] width 56 height 10
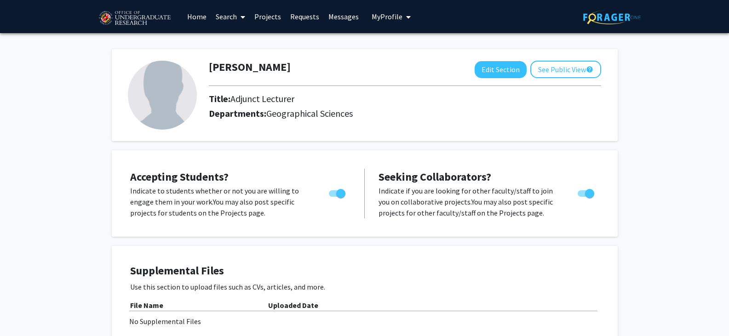
click at [121, 12] on img at bounding box center [135, 18] width 78 height 23
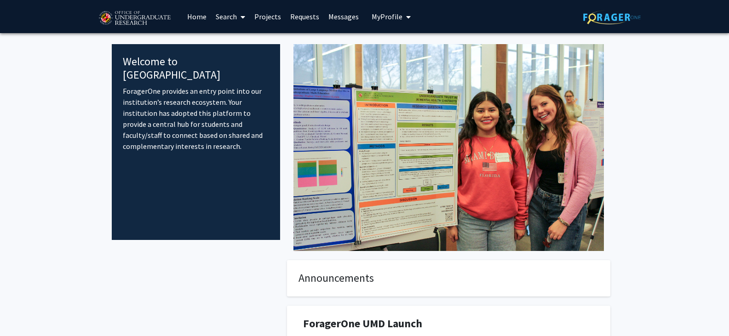
click at [439, 177] on img at bounding box center [448, 147] width 310 height 207
